Goal: Find specific page/section: Find specific page/section

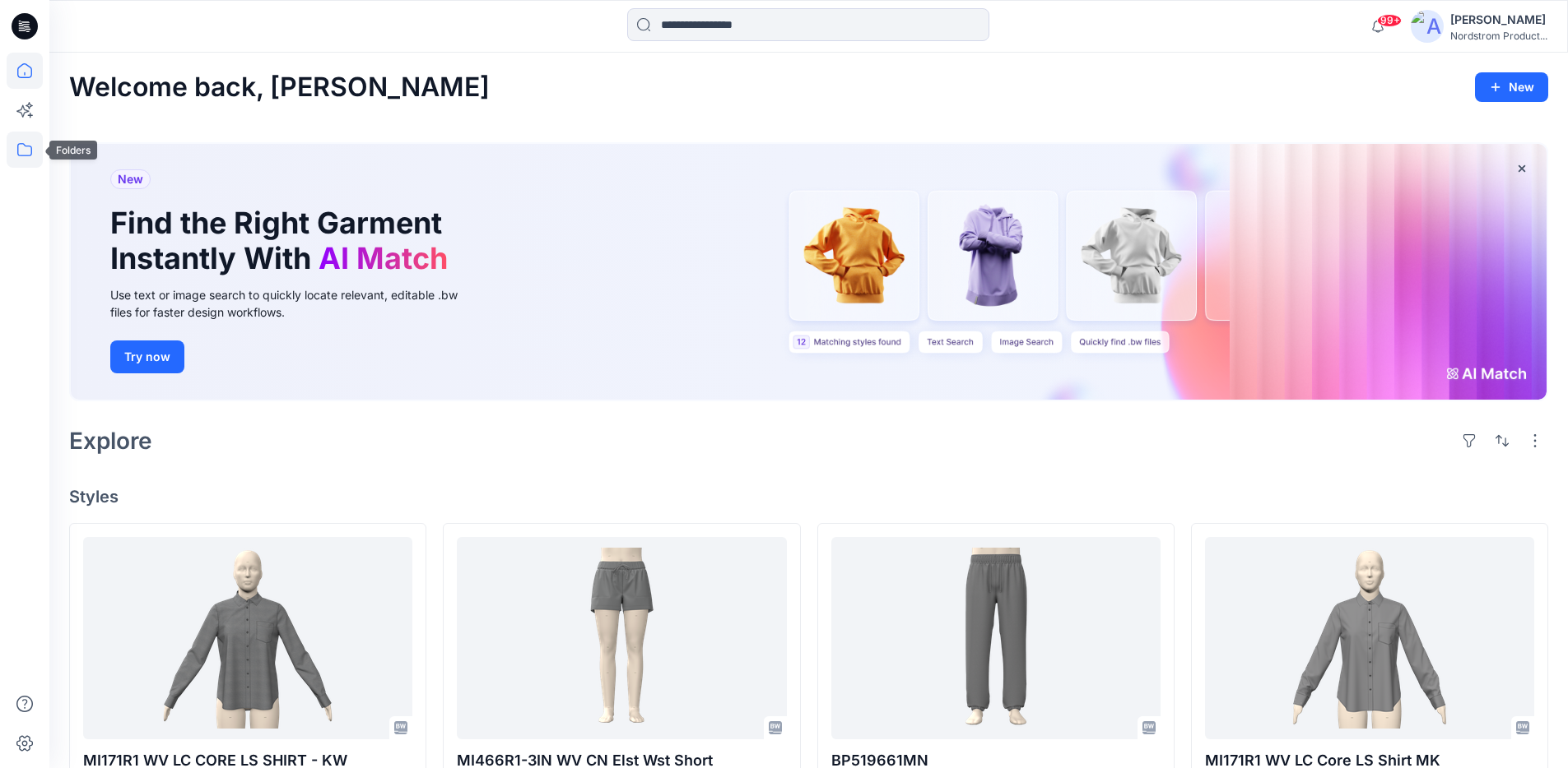
click at [20, 156] on icon at bounding box center [24, 150] width 36 height 36
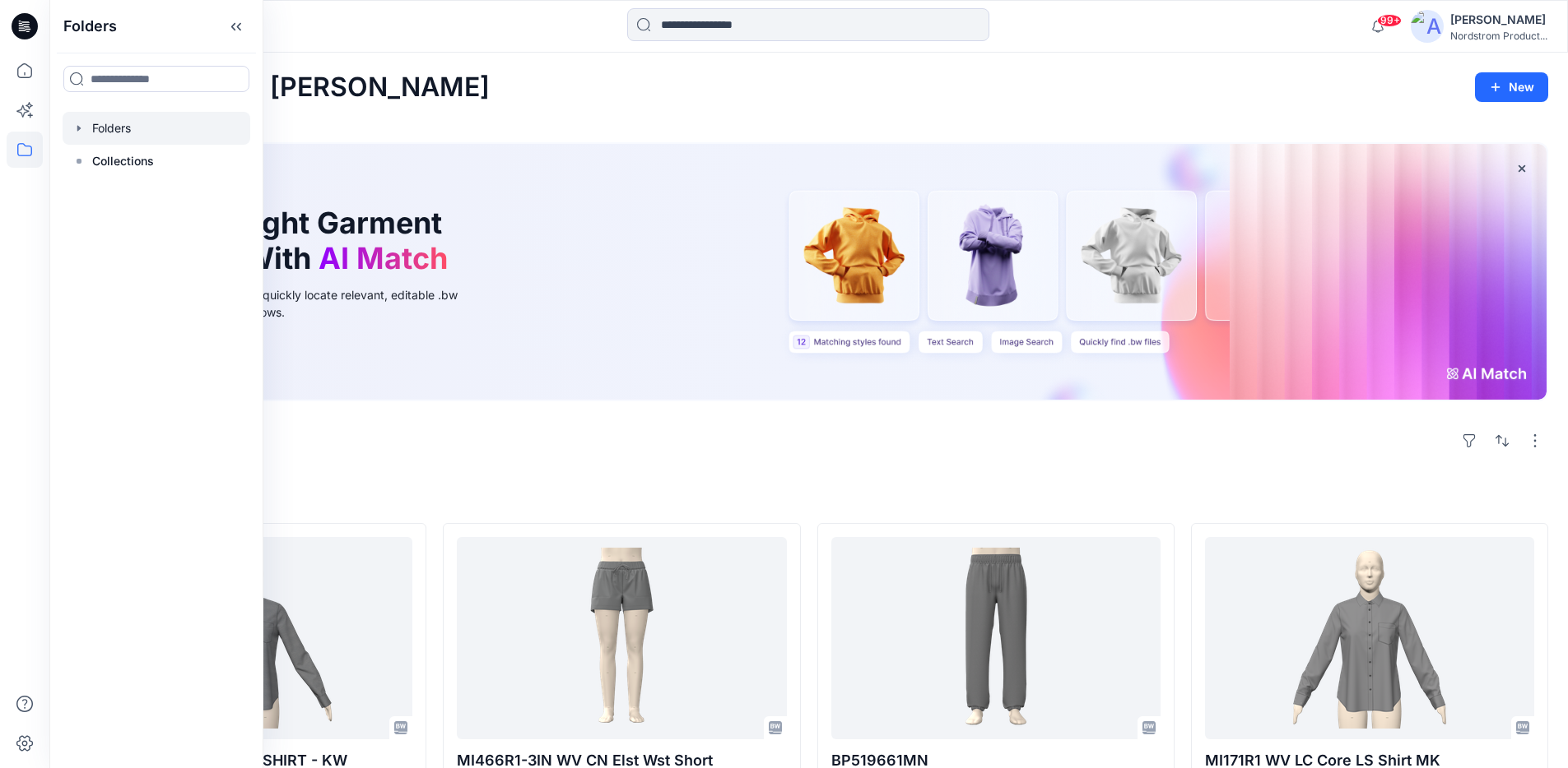
click at [91, 125] on div at bounding box center [156, 128] width 187 height 33
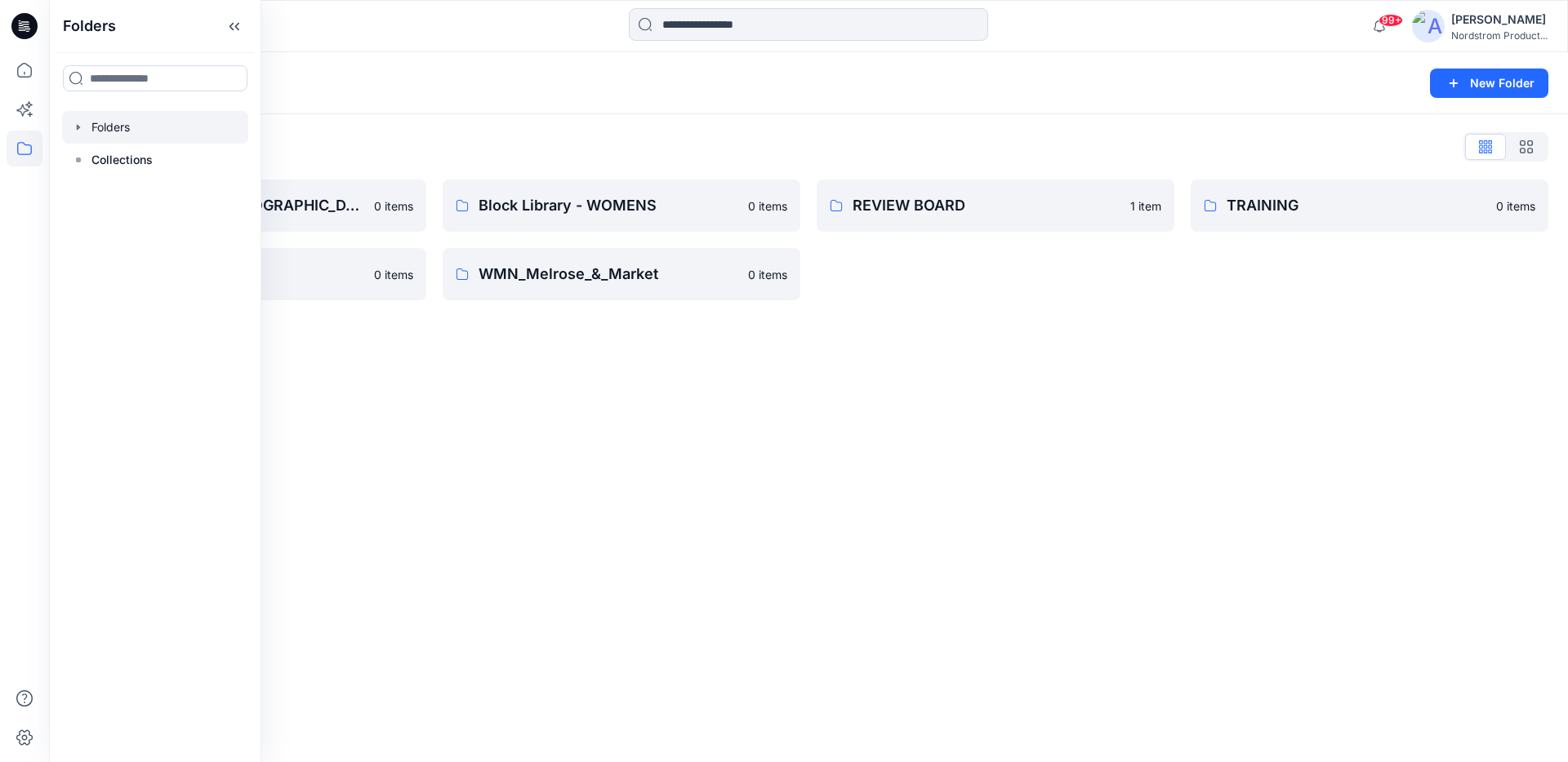
click at [749, 368] on div "Folders New Folder Folders List Block Library - [DEMOGRAPHIC_DATA] MENS - MISSY…" at bounding box center [808, 407] width 1519 height 710
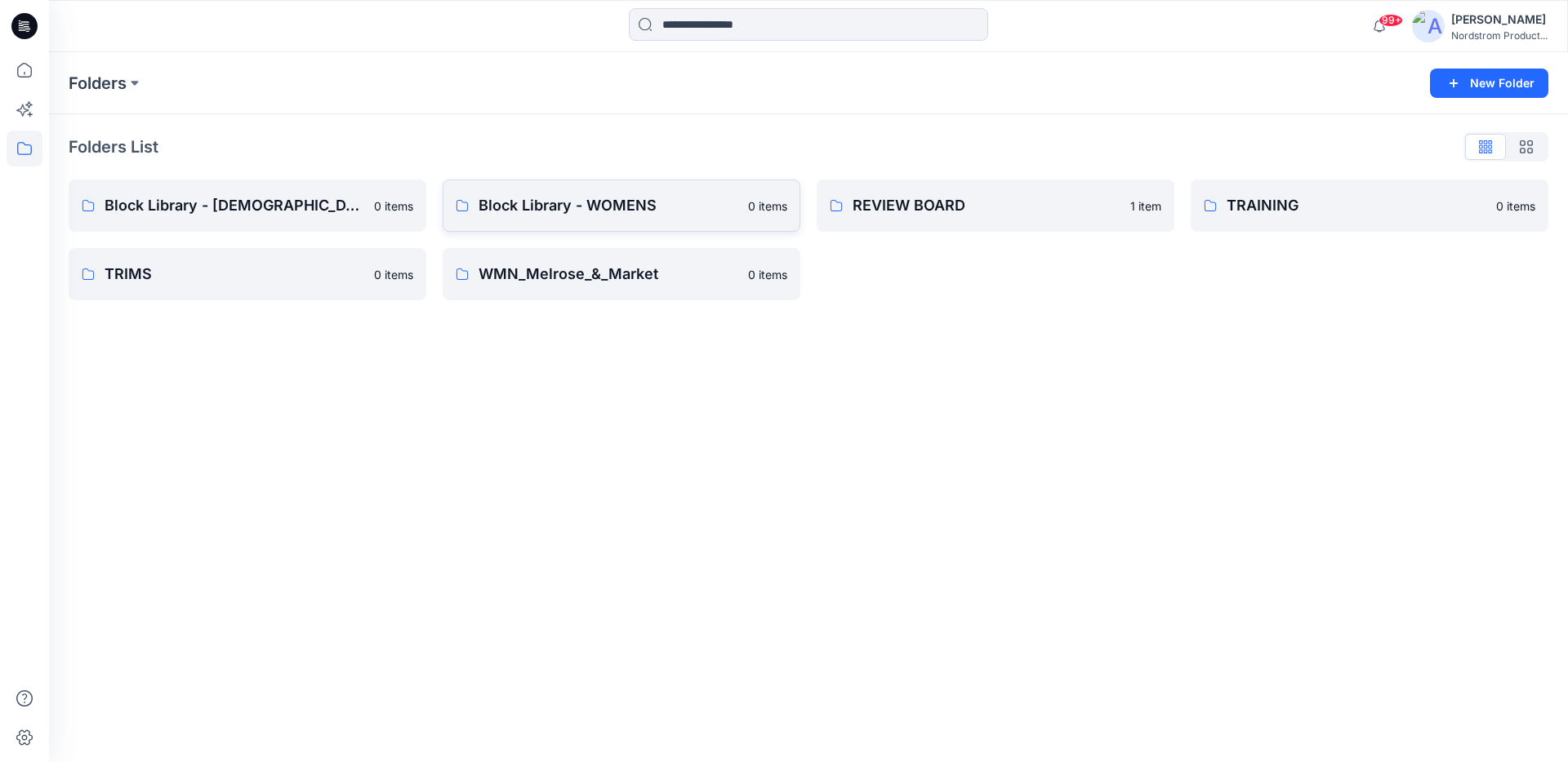
click at [547, 222] on link "Block Library - WOMENS 0 items" at bounding box center [622, 205] width 358 height 52
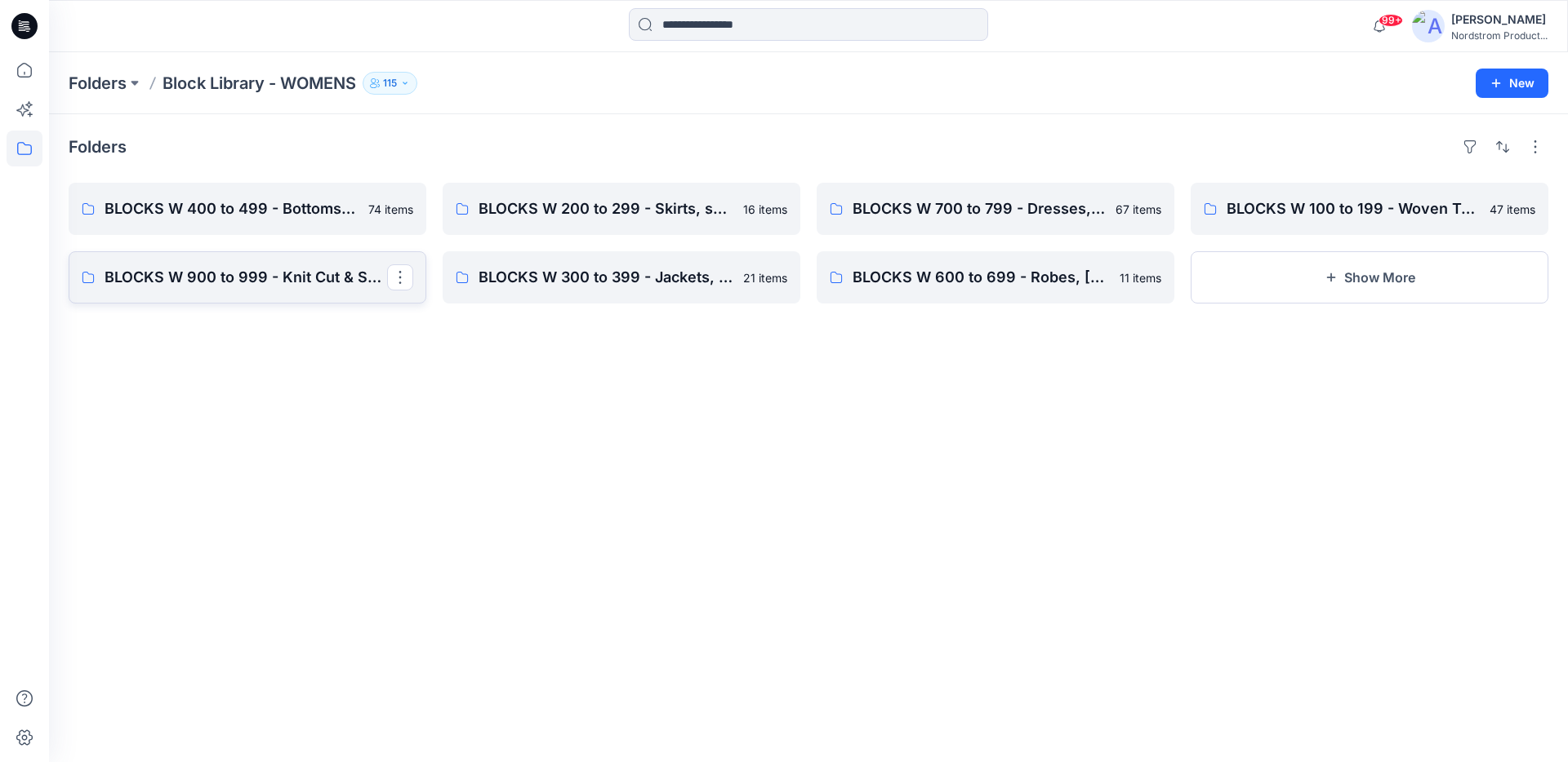
click at [334, 277] on p "BLOCKS W 900 to 999 - Knit Cut & Sew Tops" at bounding box center [246, 277] width 283 height 23
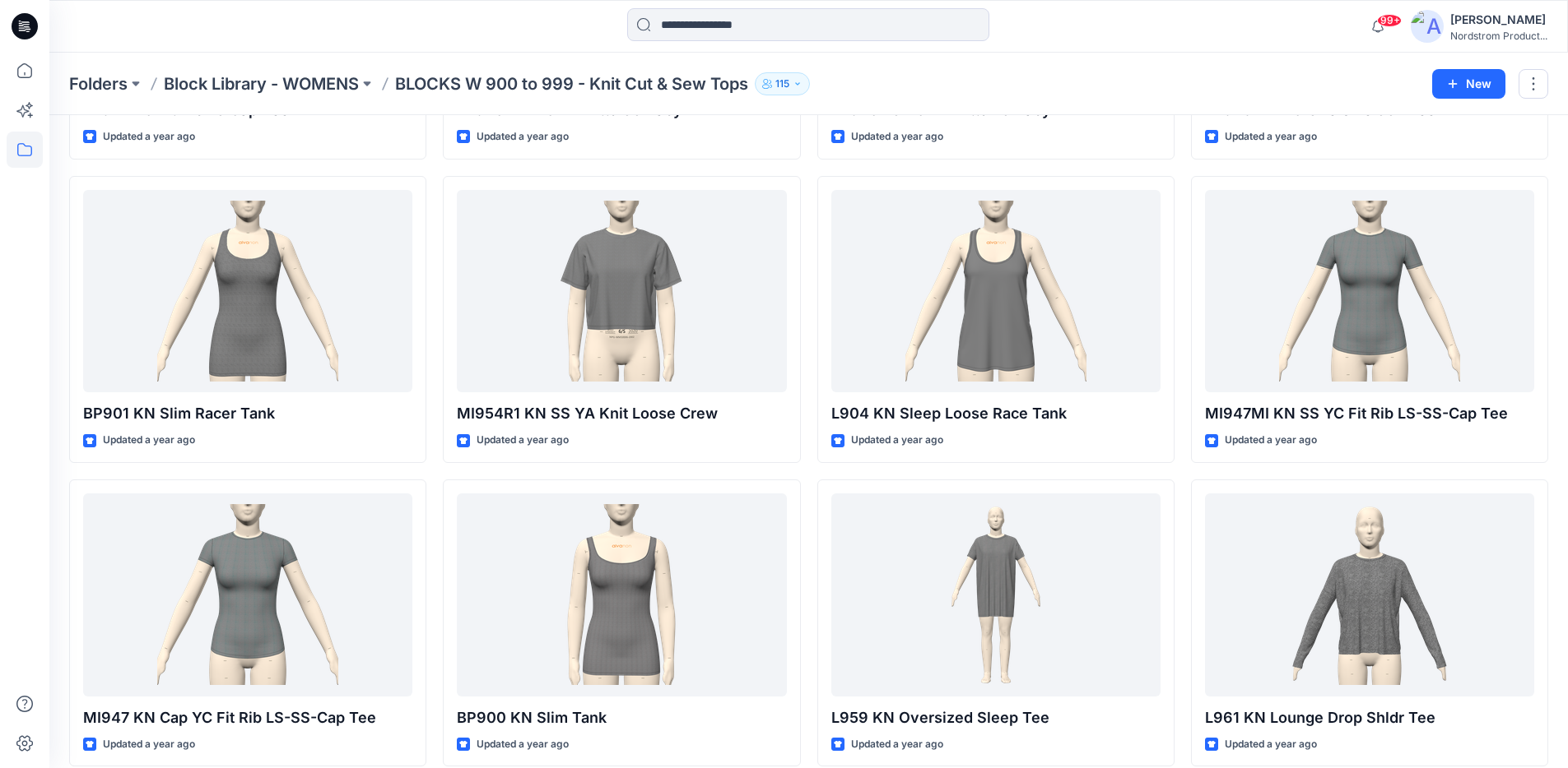
scroll to position [2550, 0]
